Goal: Find specific page/section: Find specific page/section

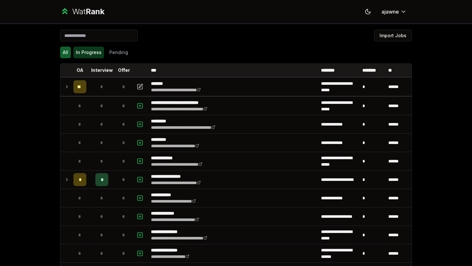
click at [80, 53] on button "In Progress" at bounding box center [88, 53] width 31 height 12
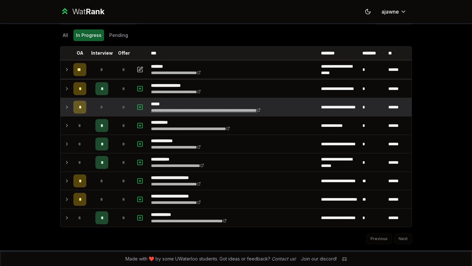
scroll to position [18, 0]
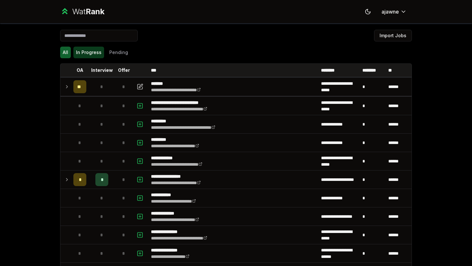
click at [88, 50] on button "In Progress" at bounding box center [88, 53] width 31 height 12
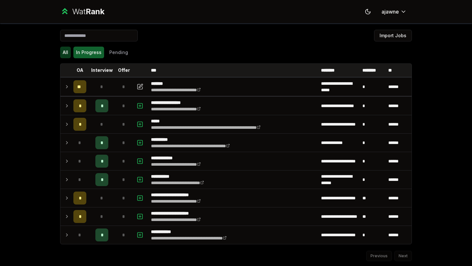
click at [67, 49] on button "All" at bounding box center [65, 53] width 11 height 12
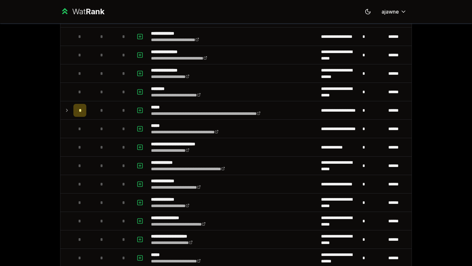
scroll to position [179, 0]
